Goal: Navigation & Orientation: Understand site structure

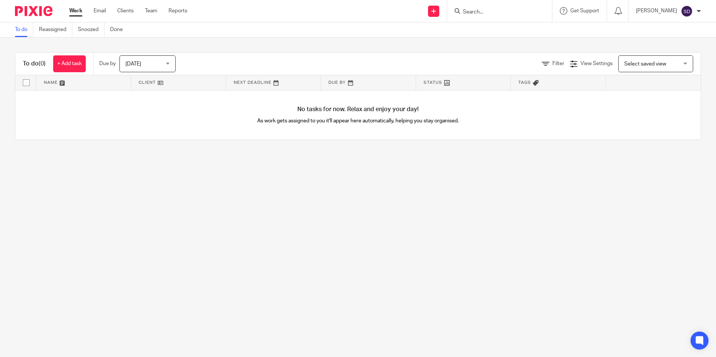
click at [155, 77] on link at bounding box center [178, 82] width 95 height 15
click at [158, 85] on link at bounding box center [178, 82] width 95 height 15
click at [249, 82] on link at bounding box center [273, 82] width 95 height 15
click at [329, 89] on link at bounding box center [370, 82] width 94 height 15
click at [54, 30] on link "Reassigned" at bounding box center [55, 29] width 33 height 15
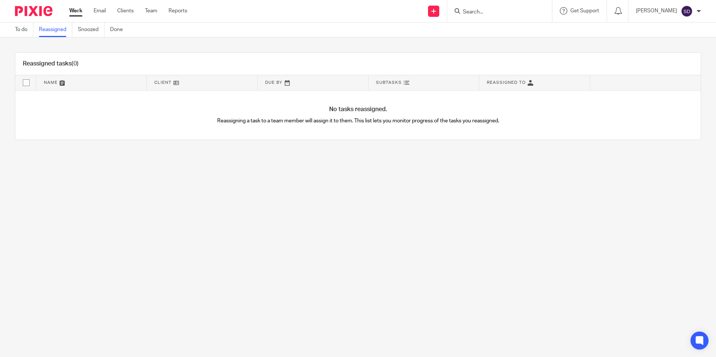
click at [108, 24] on ul "To do Reassigned Snoozed Done" at bounding box center [74, 29] width 119 height 15
click at [95, 30] on link "Snoozed" at bounding box center [91, 29] width 27 height 15
click at [113, 31] on link "Done" at bounding box center [119, 29] width 18 height 15
click at [25, 33] on link "To do" at bounding box center [24, 29] width 18 height 15
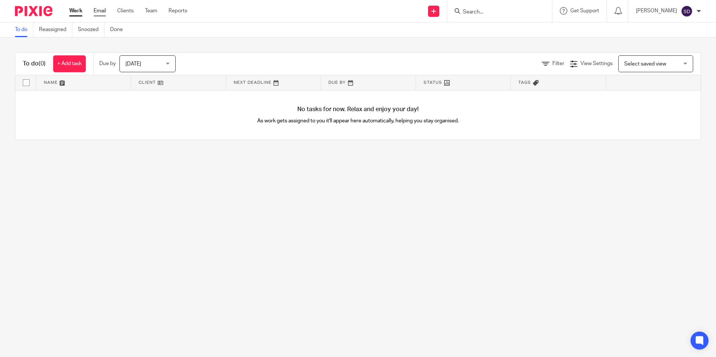
click at [106, 9] on link "Email" at bounding box center [100, 10] width 12 height 7
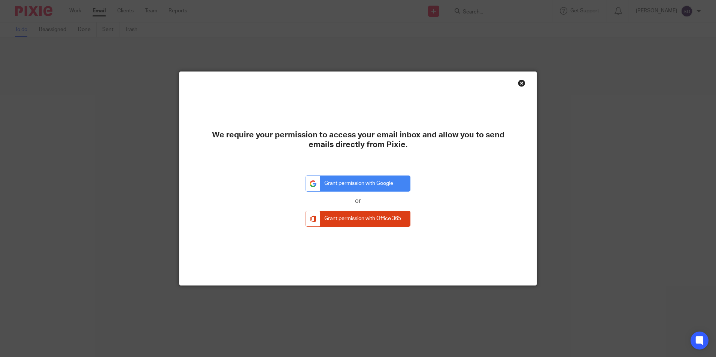
click at [518, 85] on div "Close this dialog window" at bounding box center [521, 82] width 7 height 7
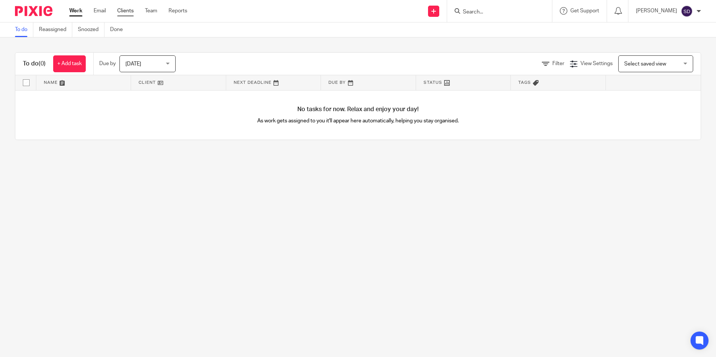
click at [121, 15] on link "Clients" at bounding box center [125, 10] width 16 height 7
